Goal: Task Accomplishment & Management: Use online tool/utility

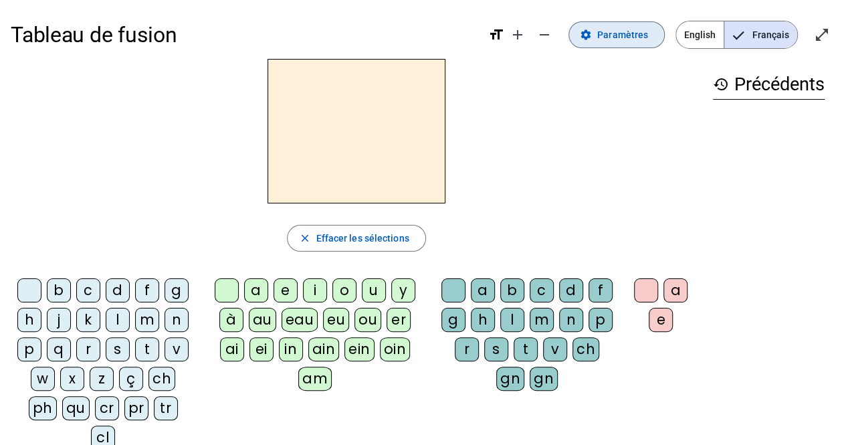
click at [608, 46] on span at bounding box center [616, 35] width 95 height 32
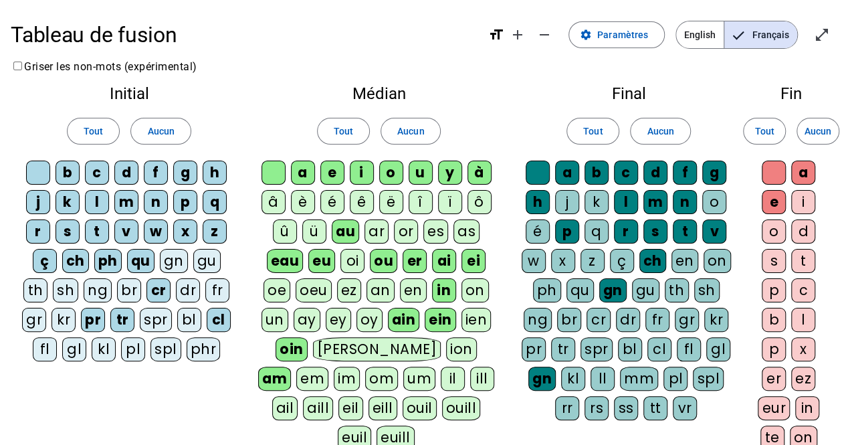
click at [94, 173] on div "c" at bounding box center [97, 173] width 24 height 24
click at [62, 173] on div "b" at bounding box center [68, 173] width 24 height 24
click at [122, 172] on div "d" at bounding box center [126, 173] width 24 height 24
click at [149, 174] on div "f" at bounding box center [156, 173] width 24 height 24
click at [154, 172] on div "f" at bounding box center [156, 173] width 24 height 24
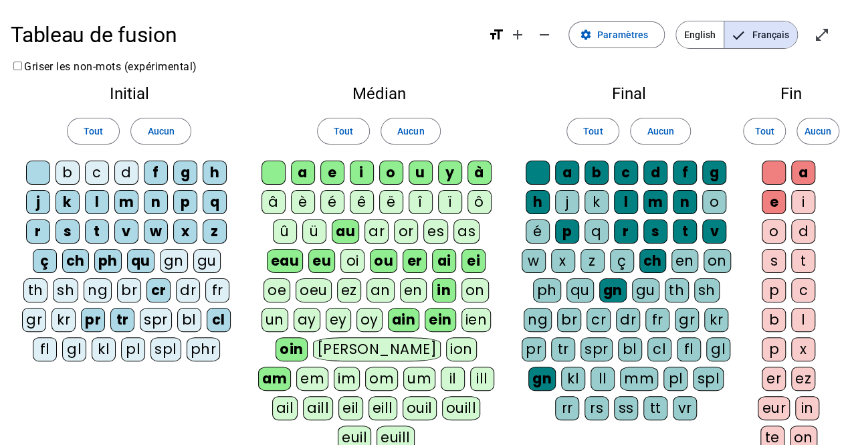
click at [124, 173] on div "d" at bounding box center [126, 173] width 24 height 24
click at [97, 175] on div "c" at bounding box center [97, 173] width 24 height 24
click at [66, 173] on div "b" at bounding box center [68, 173] width 24 height 24
click at [621, 39] on span "Paramètres" at bounding box center [622, 35] width 51 height 16
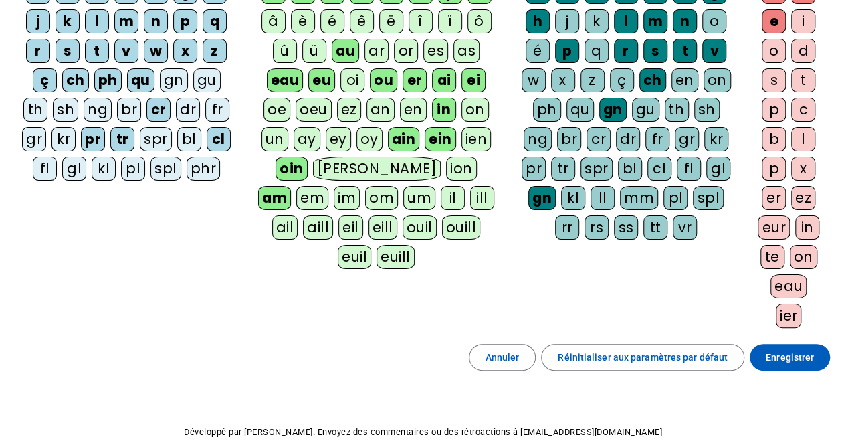
click at [789, 352] on span "Enregistrer" at bounding box center [790, 357] width 48 height 16
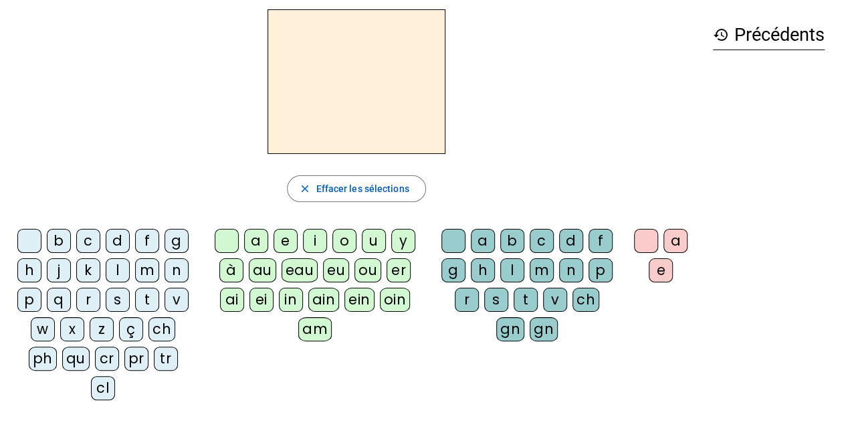
scroll to position [47, 0]
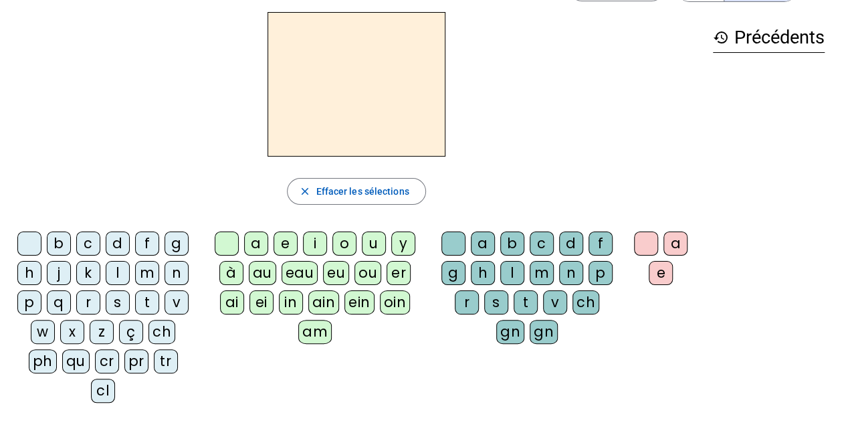
click at [145, 272] on div "m" at bounding box center [147, 273] width 24 height 24
click at [254, 245] on div "a" at bounding box center [256, 244] width 24 height 24
click at [147, 300] on div "t" at bounding box center [147, 302] width 24 height 24
click at [114, 271] on div "l" at bounding box center [118, 273] width 24 height 24
click at [499, 302] on div "s" at bounding box center [496, 302] width 24 height 24
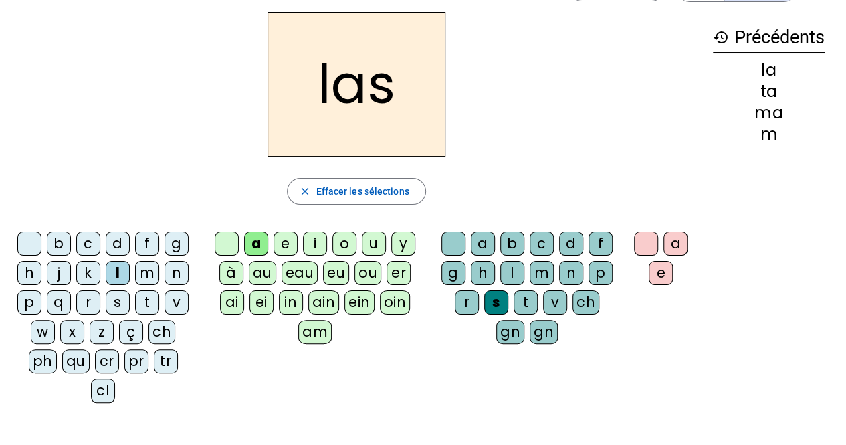
click at [31, 298] on div "p" at bounding box center [29, 302] width 24 height 24
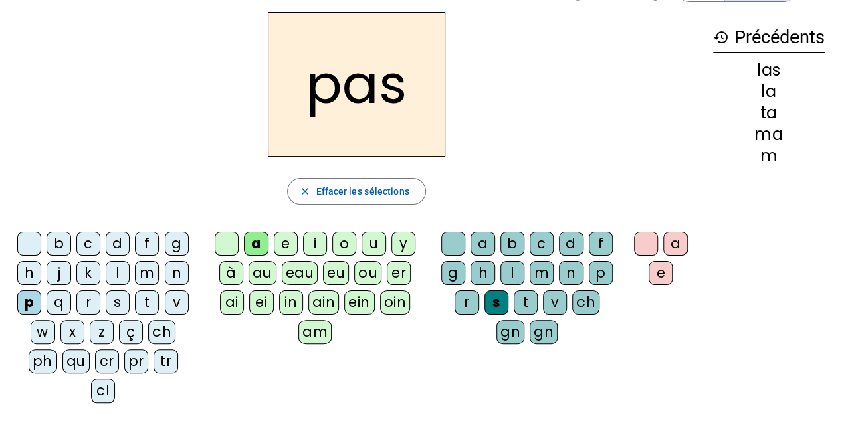
click at [146, 298] on div "t" at bounding box center [147, 302] width 24 height 24
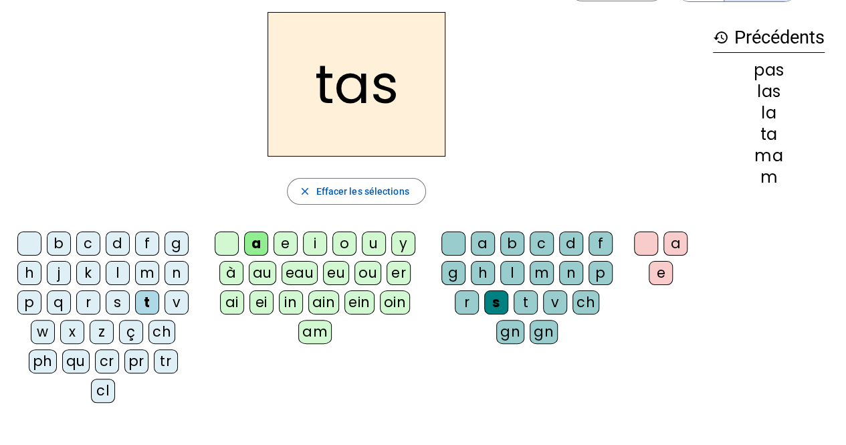
click at [498, 300] on div "s" at bounding box center [496, 302] width 24 height 24
click at [454, 242] on div at bounding box center [454, 244] width 24 height 24
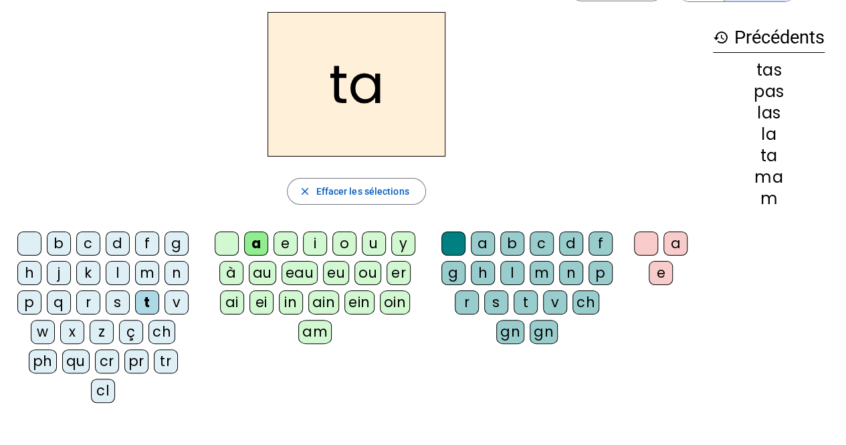
click at [119, 268] on div "l" at bounding box center [118, 273] width 24 height 24
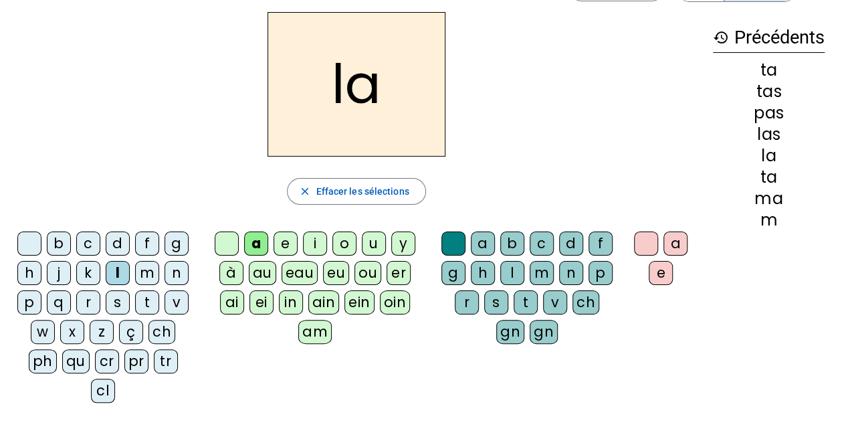
click at [109, 306] on div "s" at bounding box center [118, 302] width 24 height 24
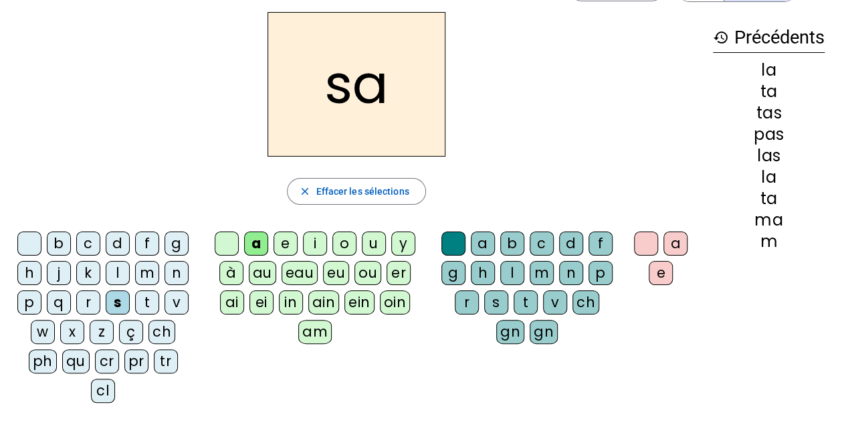
click at [514, 270] on div "l" at bounding box center [512, 273] width 24 height 24
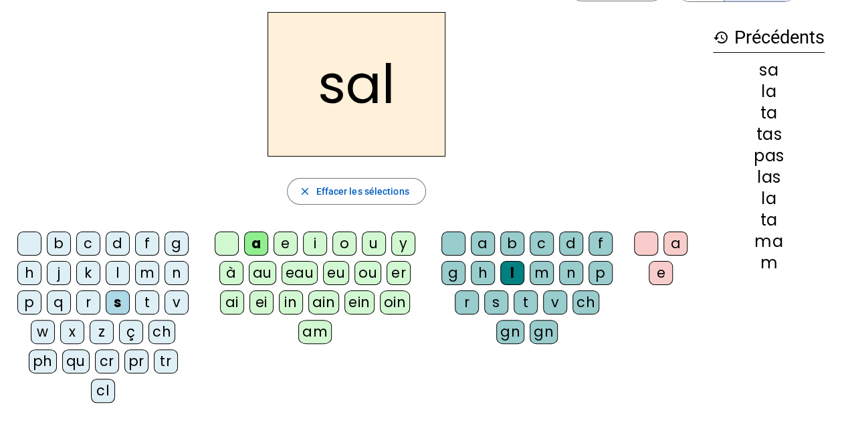
click at [149, 267] on div "m" at bounding box center [147, 273] width 24 height 24
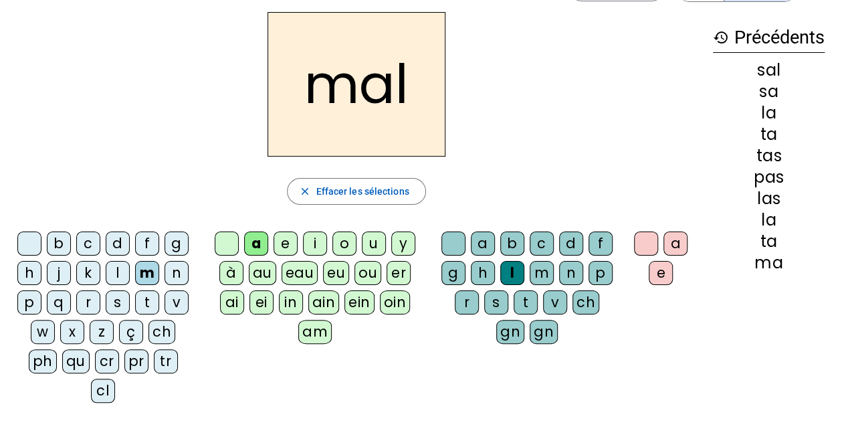
click at [60, 242] on div "b" at bounding box center [59, 244] width 24 height 24
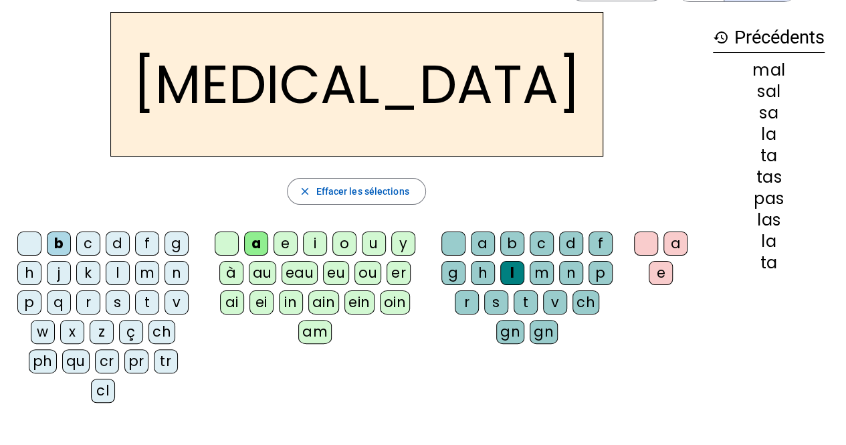
click at [499, 300] on div "s" at bounding box center [496, 302] width 24 height 24
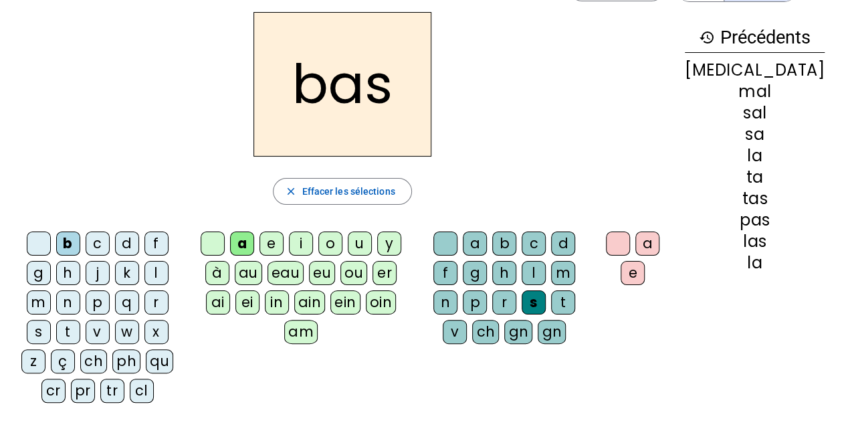
click at [86, 306] on div "p" at bounding box center [98, 302] width 24 height 24
